Goal: Task Accomplishment & Management: Use online tool/utility

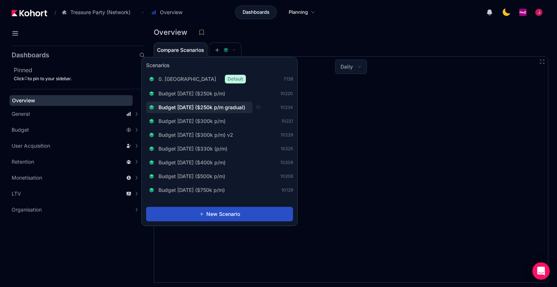
click at [235, 107] on span "Budget [DATE] ($250k p/m gradual)" at bounding box center [201, 107] width 87 height 7
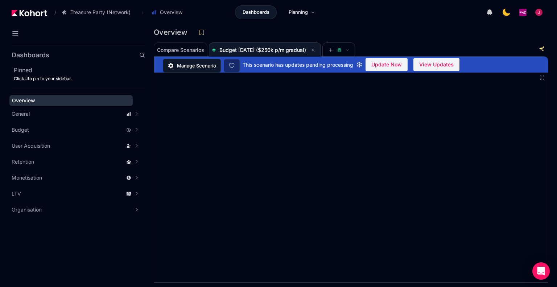
click at [194, 63] on span "Manage Scenario" at bounding box center [196, 65] width 39 height 7
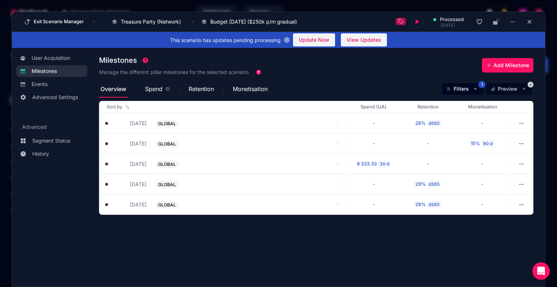
click at [361, 80] on div "Overview Spend Retention Monetisation Filters 1 Preview" at bounding box center [316, 88] width 434 height 17
click at [532, 22] on icon at bounding box center [529, 21] width 7 height 7
